Goal: Use online tool/utility: Utilize a website feature to perform a specific function

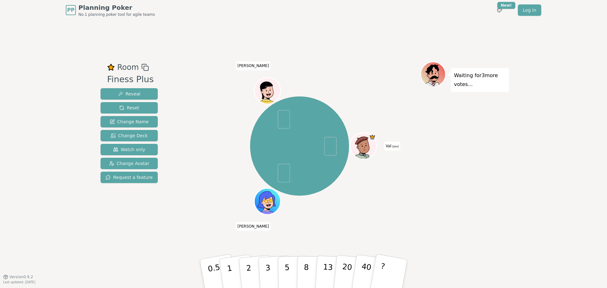
drag, startPoint x: 266, startPoint y: 92, endPoint x: 297, endPoint y: 67, distance: 39.8
click at [297, 65] on div at bounding box center [300, 67] width 242 height 11
click at [269, 272] on p "3" at bounding box center [268, 274] width 7 height 34
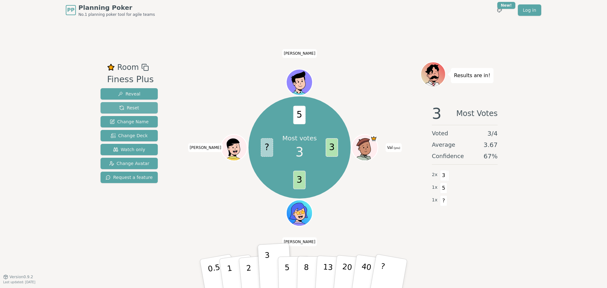
click at [121, 108] on span "Reset" at bounding box center [129, 108] width 20 height 6
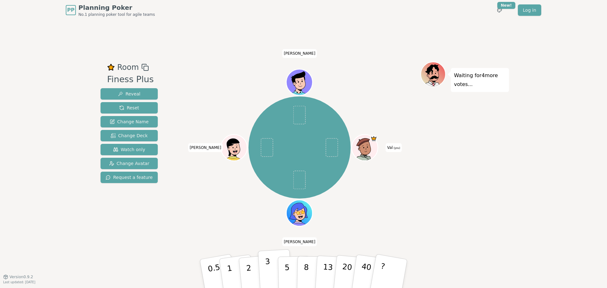
click at [265, 271] on button "3" at bounding box center [275, 273] width 34 height 49
click at [288, 266] on p "5" at bounding box center [286, 274] width 5 height 34
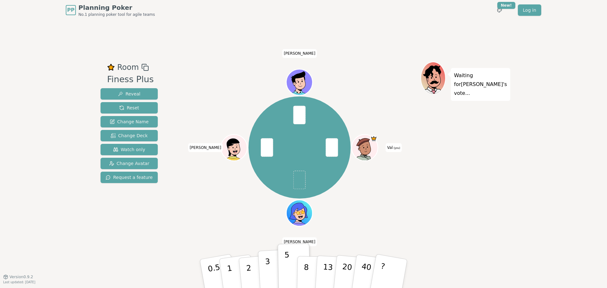
click at [271, 270] on button "3" at bounding box center [275, 273] width 34 height 49
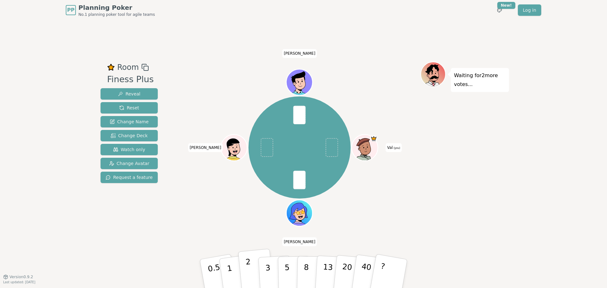
click at [244, 269] on button "2" at bounding box center [256, 274] width 36 height 50
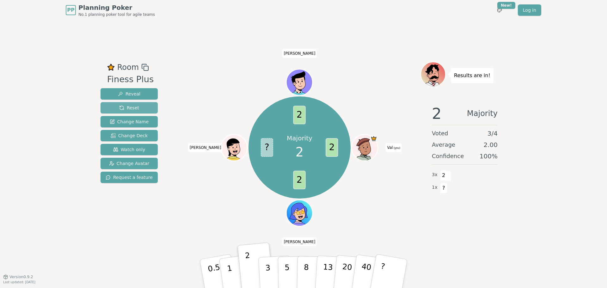
click at [123, 110] on span "Reset" at bounding box center [129, 108] width 20 height 6
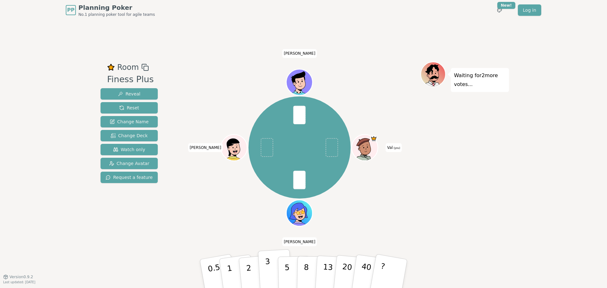
click at [267, 270] on p "3" at bounding box center [268, 274] width 7 height 34
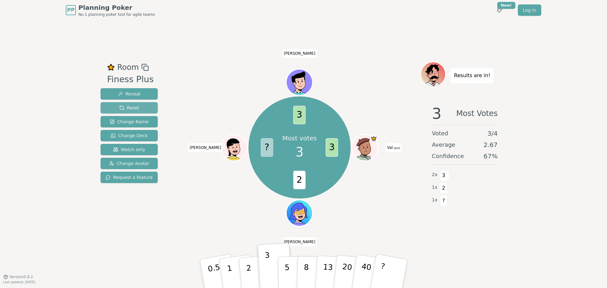
click at [126, 110] on span "Reset" at bounding box center [129, 108] width 20 height 6
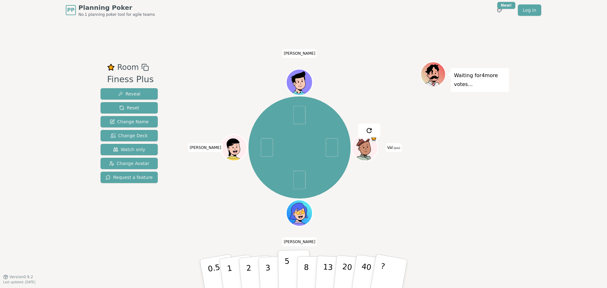
click at [287, 272] on p "5" at bounding box center [286, 274] width 5 height 34
click at [260, 266] on button "3" at bounding box center [275, 273] width 34 height 49
click at [253, 269] on button "2" at bounding box center [256, 274] width 36 height 50
click at [268, 281] on p "3" at bounding box center [268, 274] width 7 height 34
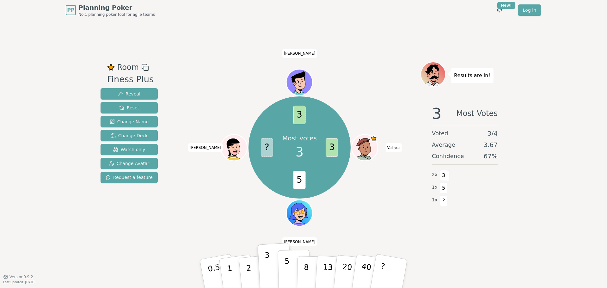
click at [285, 277] on p "5" at bounding box center [286, 274] width 5 height 34
